Goal: Information Seeking & Learning: Check status

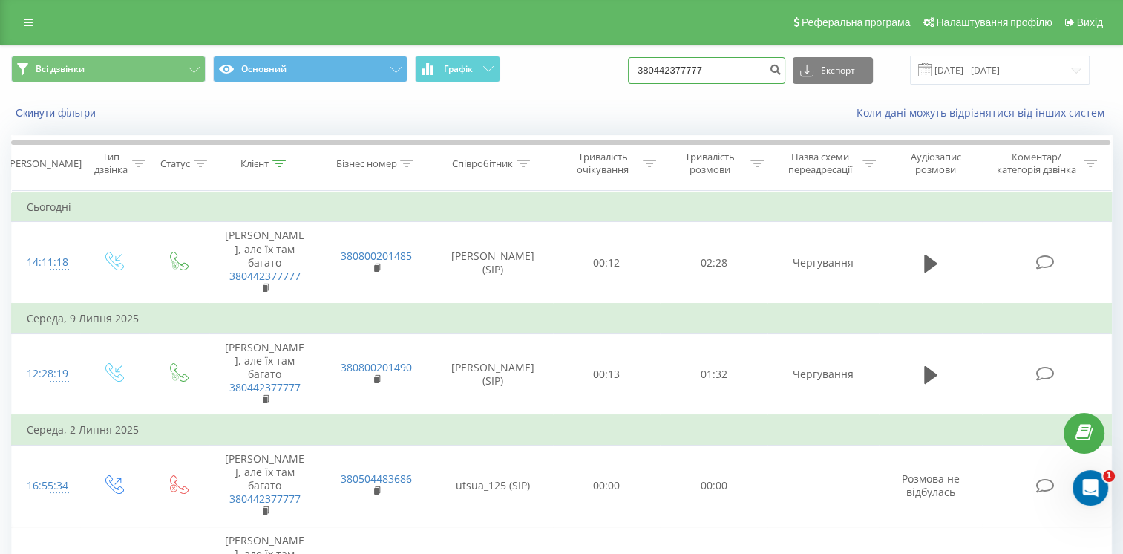
drag, startPoint x: 740, startPoint y: 73, endPoint x: 621, endPoint y: 76, distance: 119.5
click at [621, 81] on div "Всі дзвінки Основний Графік 380442377777 Експорт .csv .xls .xlsx [DATE] - [DATE]" at bounding box center [561, 70] width 1101 height 29
click at [695, 62] on input at bounding box center [706, 70] width 157 height 27
paste input "[PHONE_NUMBER]"
type input "[PHONE_NUMBER]"
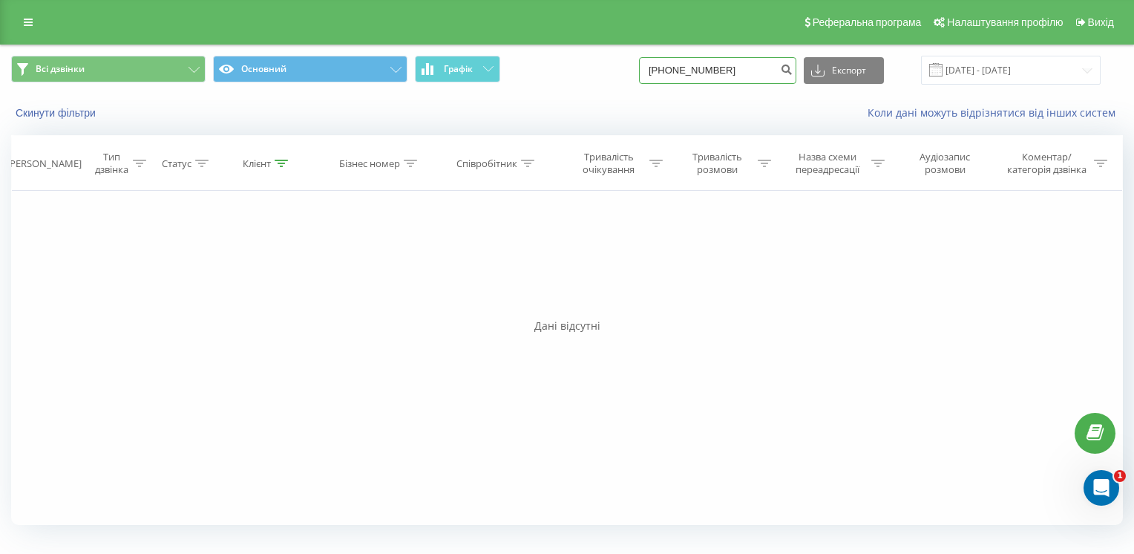
drag, startPoint x: 758, startPoint y: 79, endPoint x: 578, endPoint y: 96, distance: 180.5
click at [578, 96] on div "Всі дзвінки Основний Графік +380506165330 Експорт .csv .xls .xlsx 19.06.2025 - …" at bounding box center [567, 87] width 1133 height 85
click at [685, 68] on input at bounding box center [717, 70] width 157 height 27
paste input "+380688721795"
type input "+380688721795"
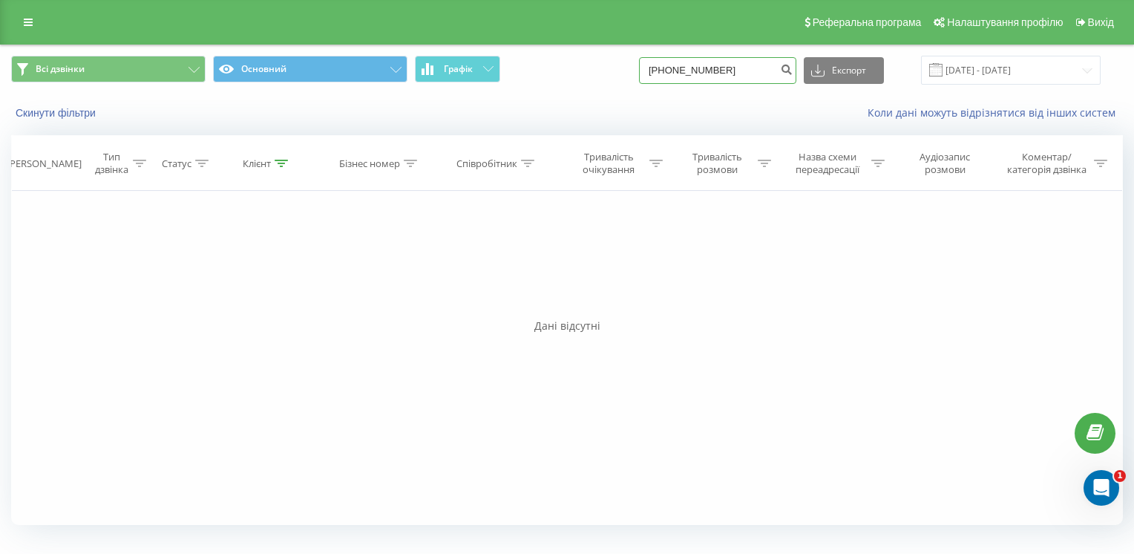
drag, startPoint x: 747, startPoint y: 73, endPoint x: 623, endPoint y: 76, distance: 124.0
click at [623, 76] on div "Всі дзвінки Основний Графік +380688721795 Експорт .csv .xls .xlsx 19.06.2025 - …" at bounding box center [567, 70] width 1112 height 29
click at [721, 70] on input at bounding box center [717, 70] width 157 height 27
paste input "+380983804395"
type input "+380983804395"
